Goal: Task Accomplishment & Management: Manage account settings

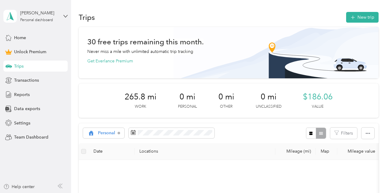
click at [18, 63] on span "Trips" at bounding box center [18, 66] width 9 height 6
click at [20, 38] on span "Home" at bounding box center [20, 38] width 12 height 6
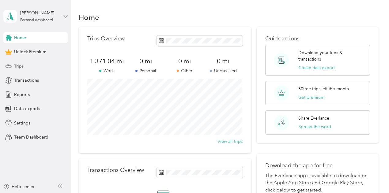
click at [16, 65] on span "Trips" at bounding box center [18, 66] width 9 height 6
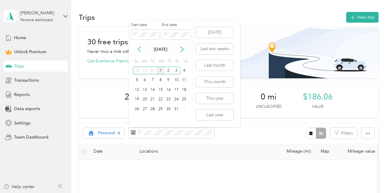
click at [140, 48] on icon at bounding box center [139, 49] width 6 height 6
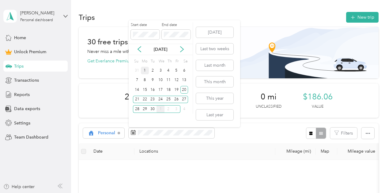
click at [147, 70] on div "1" at bounding box center [145, 71] width 8 height 8
click at [152, 112] on div "30" at bounding box center [153, 109] width 8 height 8
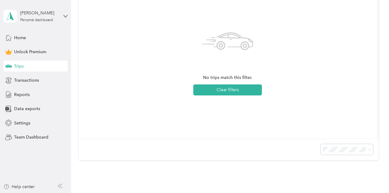
scroll to position [184, 0]
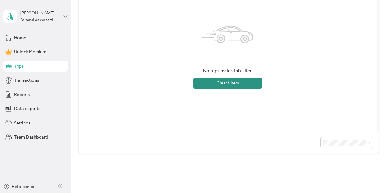
click at [244, 81] on button "Clear filters" at bounding box center [227, 83] width 69 height 11
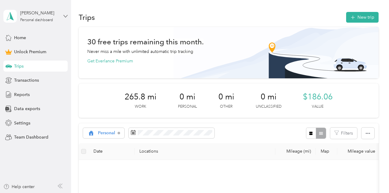
click at [66, 16] on icon at bounding box center [65, 16] width 4 height 4
click at [34, 50] on div "Log out" at bounding box center [68, 50] width 120 height 11
